Goal: Task Accomplishment & Management: Use online tool/utility

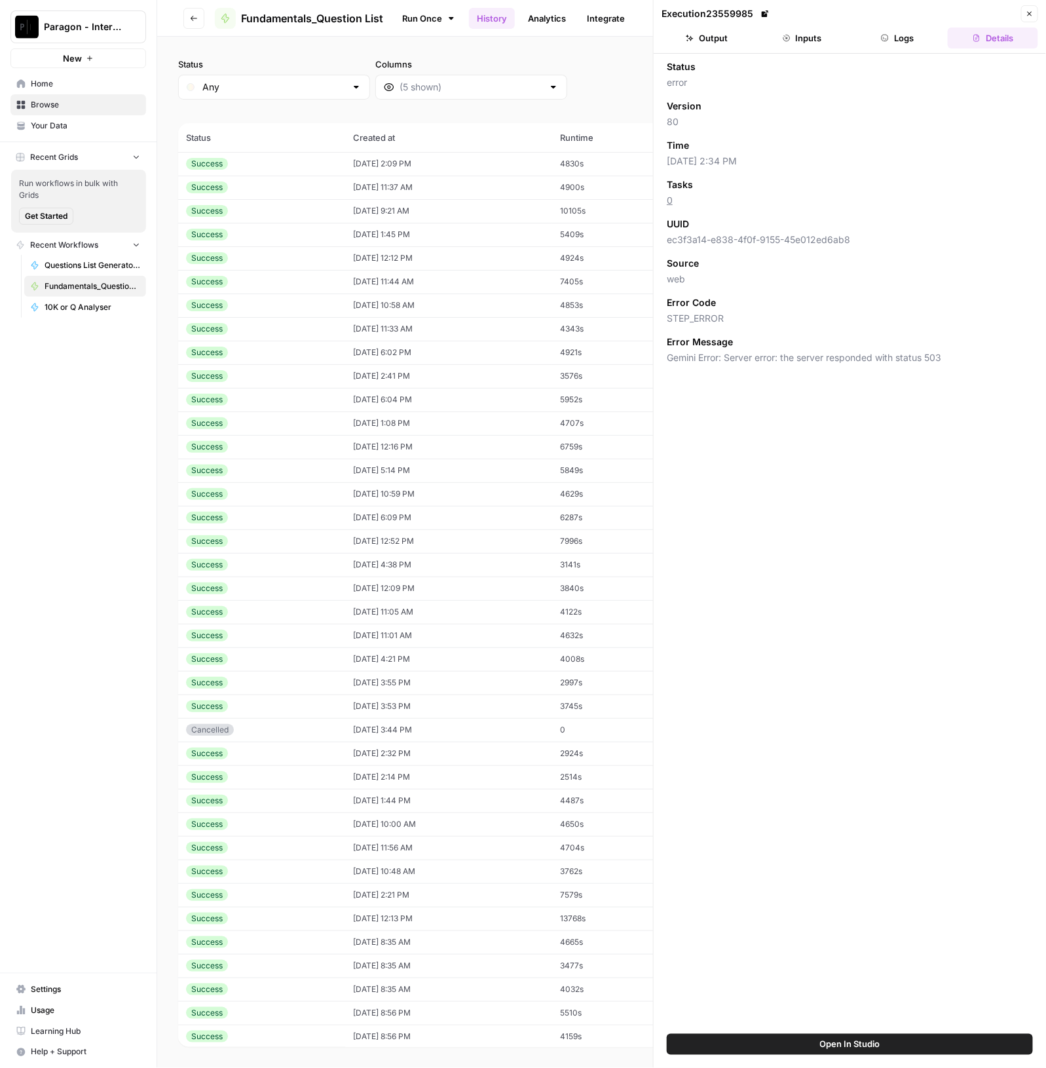
click at [596, 82] on div "Status Any Columns 2h 24h 7d 30d All Time Custom range" at bounding box center [601, 79] width 847 height 42
click at [177, 109] on div "Status Any Columns 2h 24h 7d 30d All Time Custom range (244 records) Status Cre…" at bounding box center [601, 552] width 889 height 1031
click at [190, 20] on icon "button" at bounding box center [194, 18] width 8 height 8
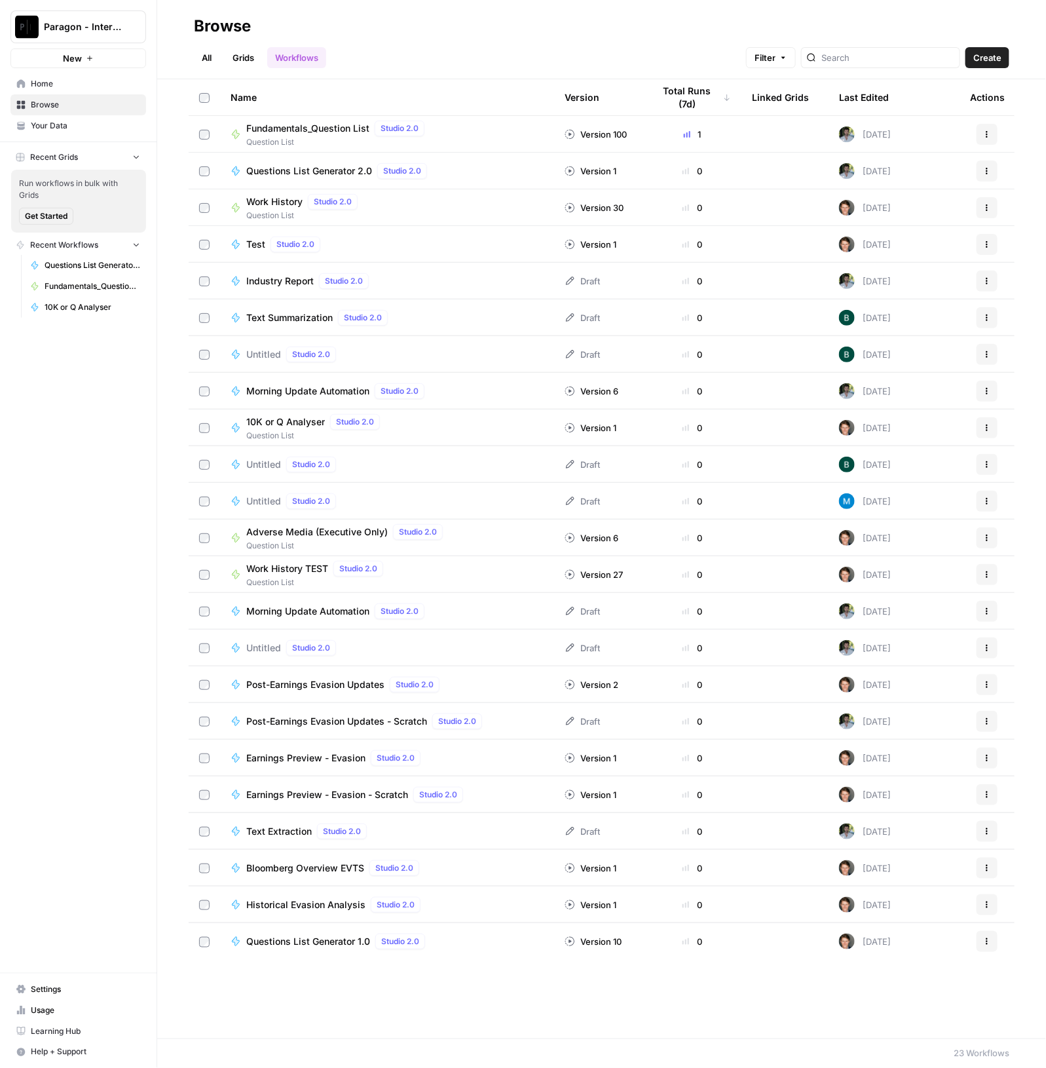
click at [321, 136] on span "Question List" at bounding box center [337, 142] width 183 height 12
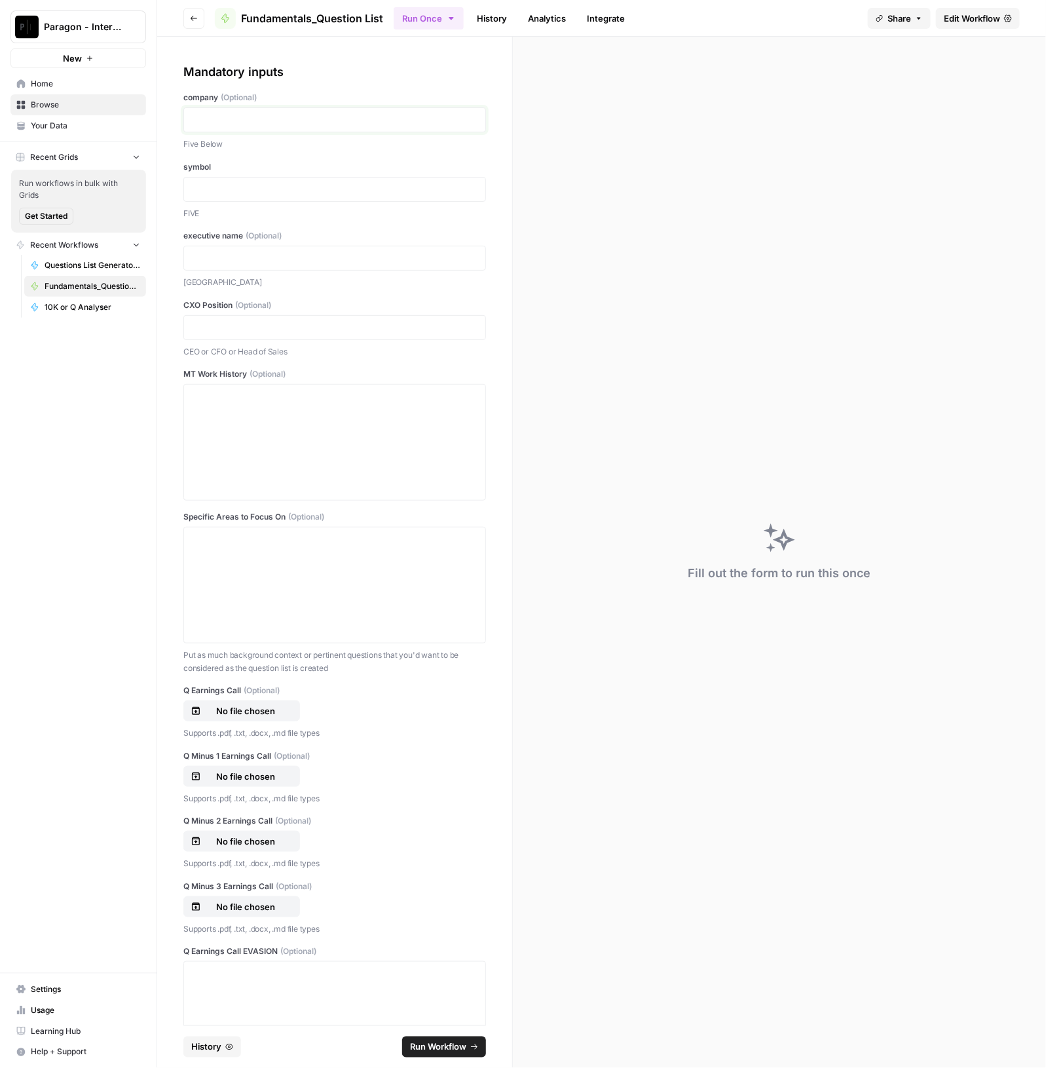
click at [280, 119] on p at bounding box center [335, 119] width 286 height 13
click at [282, 129] on div at bounding box center [334, 119] width 303 height 25
click at [282, 120] on p at bounding box center [335, 119] width 286 height 13
click at [295, 127] on div "**********" at bounding box center [334, 119] width 303 height 25
drag, startPoint x: 337, startPoint y: 109, endPoint x: 332, endPoint y: 119, distance: 11.5
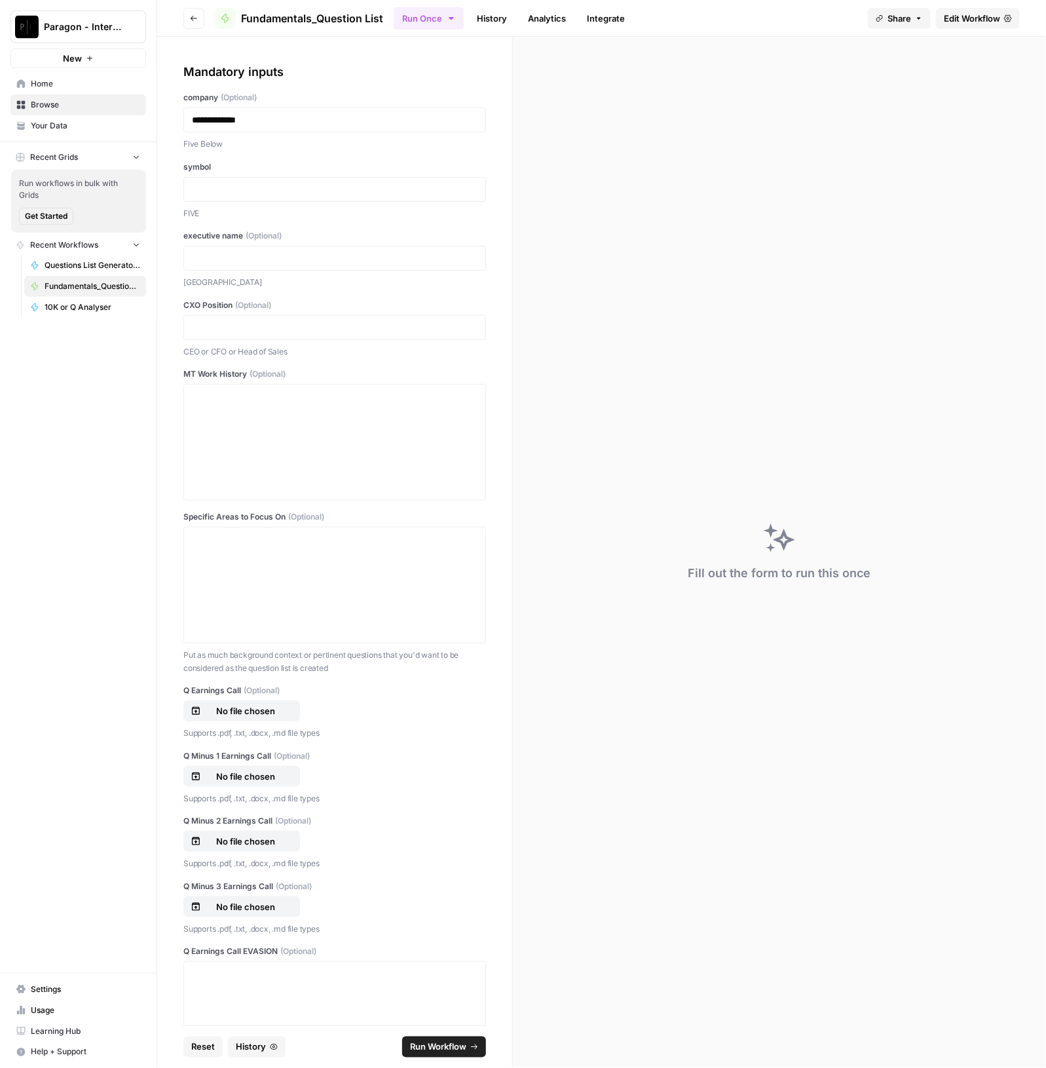
click at [337, 109] on div "**********" at bounding box center [334, 119] width 303 height 25
click at [331, 121] on p "**********" at bounding box center [328, 119] width 273 height 13
click at [316, 255] on p at bounding box center [335, 258] width 286 height 13
drag, startPoint x: 334, startPoint y: 445, endPoint x: 358, endPoint y: 449, distance: 24.6
click at [334, 447] on div at bounding box center [335, 442] width 286 height 105
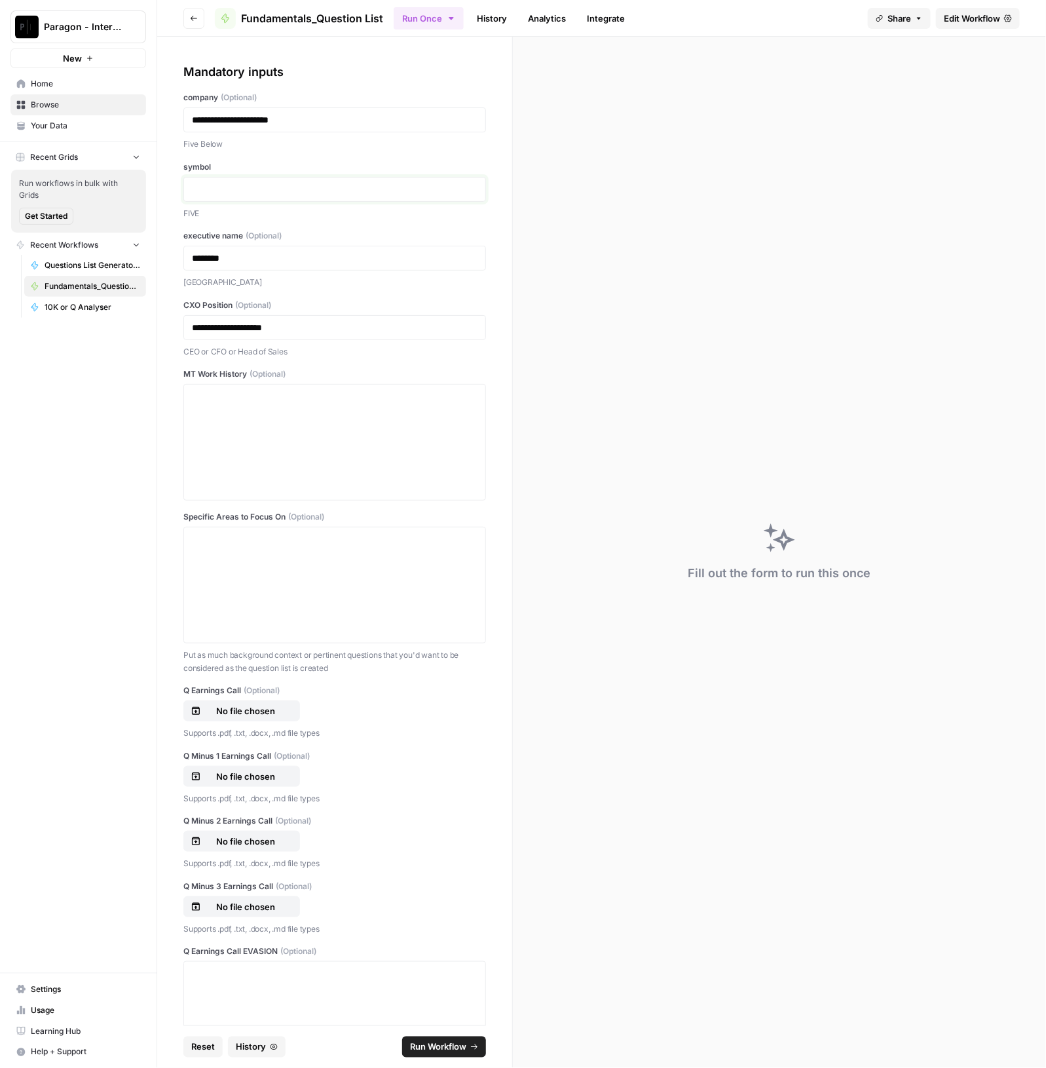
drag, startPoint x: 330, startPoint y: 183, endPoint x: 339, endPoint y: 183, distance: 8.5
click at [330, 183] on p at bounding box center [335, 189] width 286 height 13
